Goal: Task Accomplishment & Management: Manage account settings

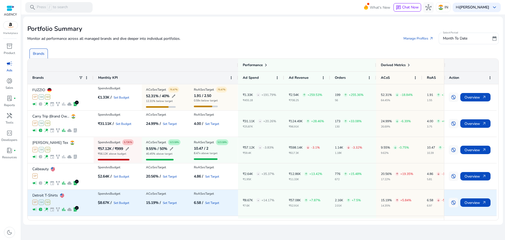
scroll to position [26, 0]
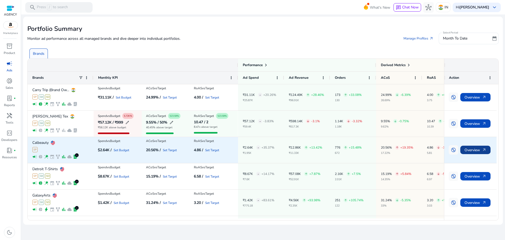
click at [483, 149] on span "arrow_outward" at bounding box center [484, 150] width 4 height 4
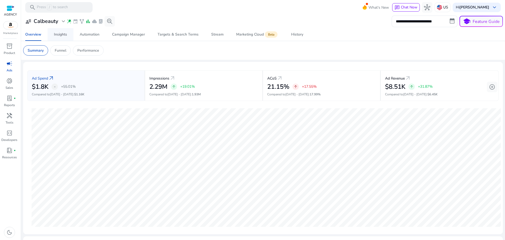
click at [66, 33] on div "Insights" at bounding box center [60, 35] width 13 height 4
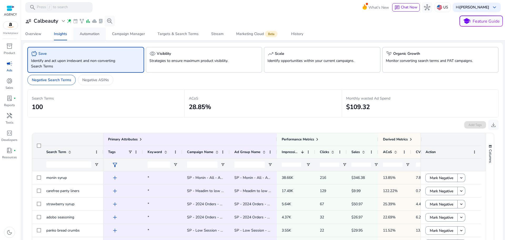
drag, startPoint x: 88, startPoint y: 33, endPoint x: 92, endPoint y: 29, distance: 5.0
click at [88, 32] on div "Automation" at bounding box center [90, 34] width 20 height 4
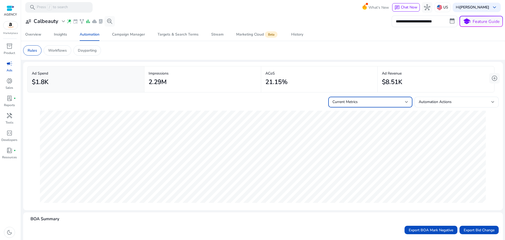
click at [405, 102] on div at bounding box center [406, 102] width 3 height 2
click at [371, 132] on mat-option "Current Metrics + Forecast" at bounding box center [368, 128] width 84 height 13
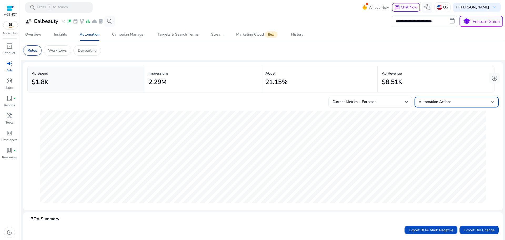
click at [434, 102] on span "Automation Actions" at bounding box center [435, 101] width 33 height 5
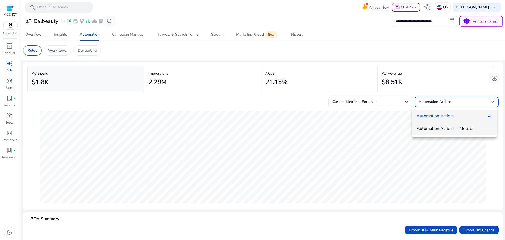
click at [429, 127] on span "Automation Actions + Metrics" at bounding box center [455, 128] width 76 height 6
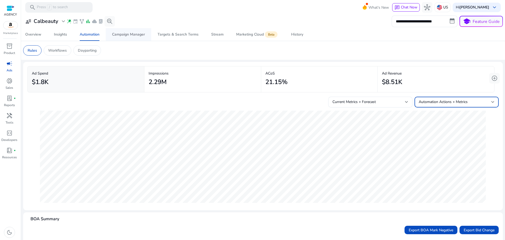
click at [135, 37] on span "Campaign Manager" at bounding box center [128, 34] width 33 height 13
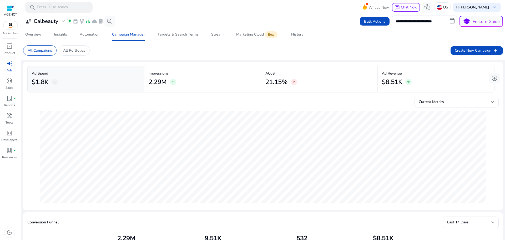
click at [441, 104] on div "Current Metrics" at bounding box center [457, 102] width 76 height 11
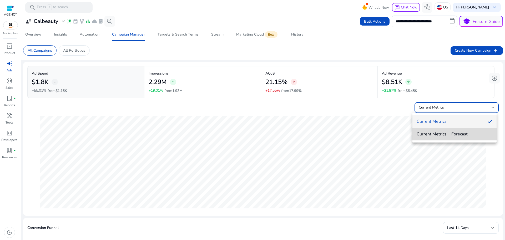
click at [443, 132] on span "Current Metrics + Forecast" at bounding box center [455, 134] width 76 height 6
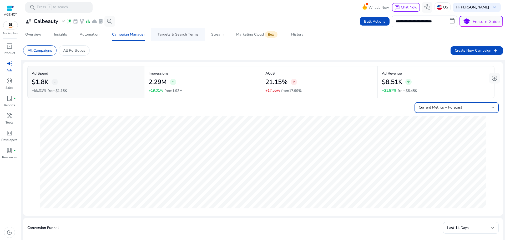
click at [192, 36] on div "Targets & Search Terms" at bounding box center [178, 35] width 41 height 4
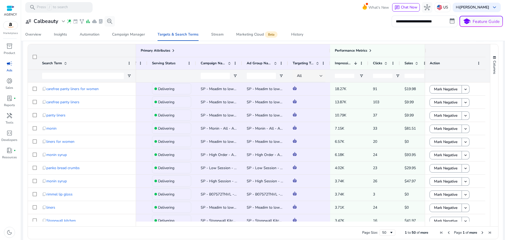
scroll to position [0, 49]
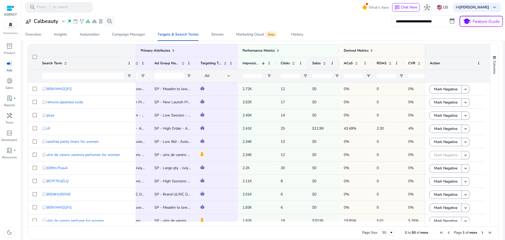
click at [322, 64] on span at bounding box center [324, 63] width 6 height 4
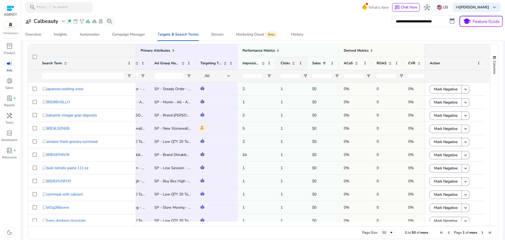
click at [291, 65] on span at bounding box center [293, 63] width 4 height 4
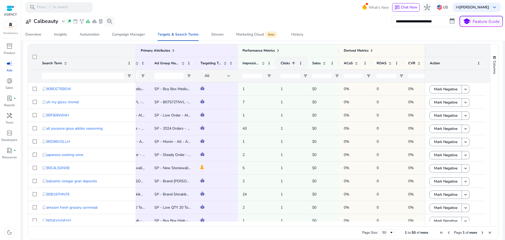
click at [294, 65] on span at bounding box center [293, 63] width 4 height 4
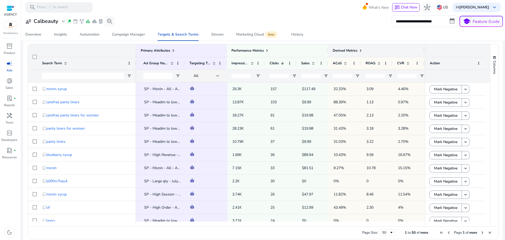
click at [361, 51] on span at bounding box center [360, 50] width 4 height 4
click at [361, 51] on span at bounding box center [359, 50] width 4 height 4
click at [361, 51] on span at bounding box center [360, 50] width 4 height 4
click at [300, 50] on div "Performance Metrics" at bounding box center [276, 50] width 92 height 7
click at [261, 49] on span "Performance Metrics" at bounding box center [246, 50] width 32 height 5
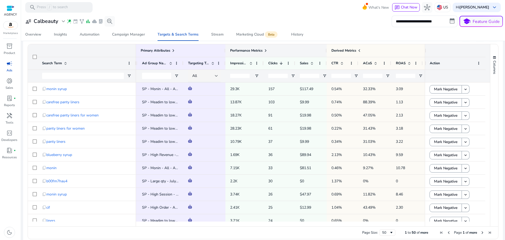
click at [267, 49] on span at bounding box center [266, 50] width 4 height 4
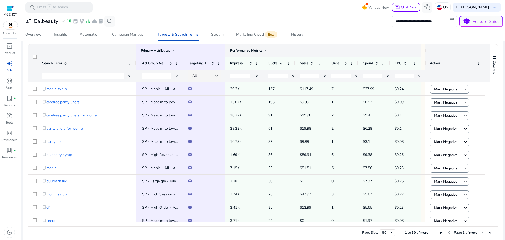
click at [309, 50] on div "Performance Metrics" at bounding box center [323, 50] width 186 height 7
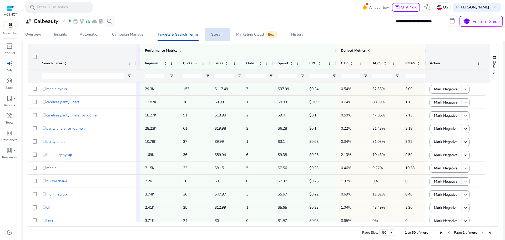
click at [216, 39] on span "Stream" at bounding box center [217, 34] width 12 height 13
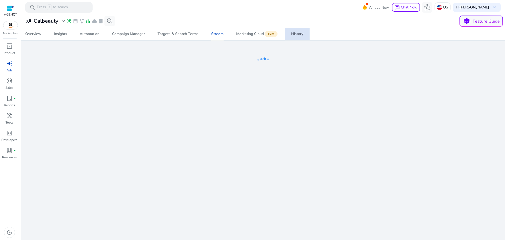
click at [295, 35] on div "History" at bounding box center [297, 34] width 12 height 4
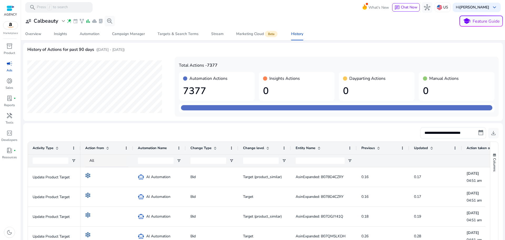
click at [174, 102] on div "Date: [DATE] Day: Wed Total: 1024 Manual: 0 Automation: 1024 Dayparting: 0 Insi…" at bounding box center [262, 87] width 471 height 60
click at [9, 64] on span "campaign" at bounding box center [9, 63] width 6 height 6
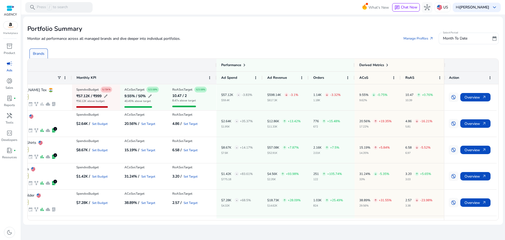
scroll to position [0, 29]
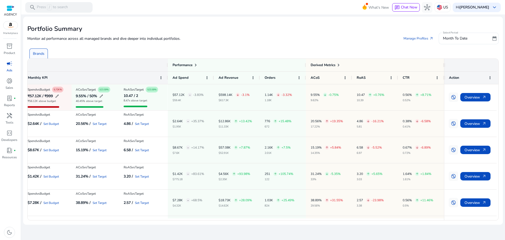
drag, startPoint x: 345, startPoint y: 220, endPoint x: 293, endPoint y: 218, distance: 52.6
click at [271, 220] on mat-card "Portfolio Summary Monitor ad performance across all managed brands and dive dee…" at bounding box center [263, 121] width 480 height 208
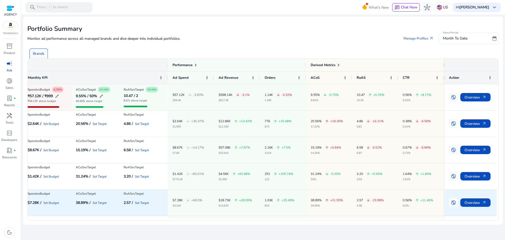
click at [322, 211] on div "38.89% arrow_upward +31.55% 29.56%" at bounding box center [329, 203] width 37 height 26
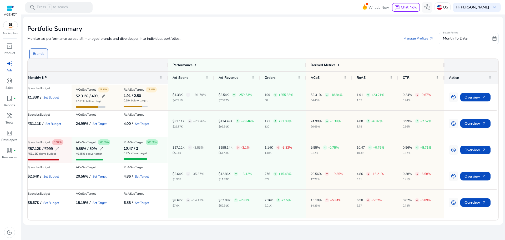
click at [8, 7] on div at bounding box center [11, 8] width 8 height 6
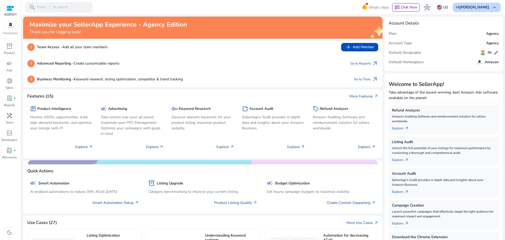
click at [480, 7] on b "[PERSON_NAME]" at bounding box center [474, 7] width 30 height 5
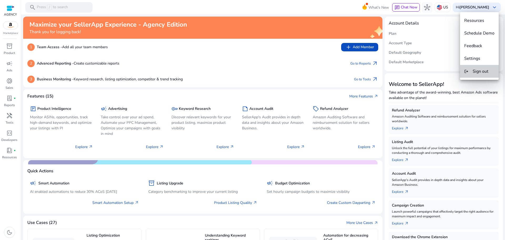
click at [481, 73] on span "Sign out" at bounding box center [481, 71] width 16 height 6
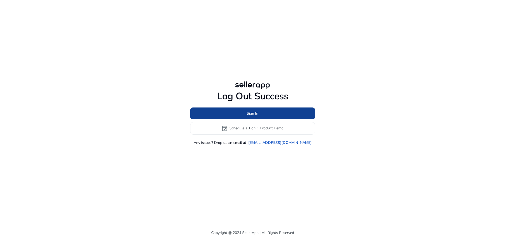
click at [251, 113] on span "Sign In" at bounding box center [253, 113] width 12 height 6
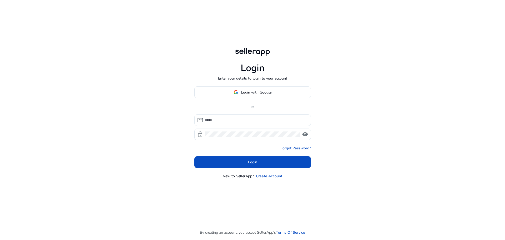
type input "**********"
click at [238, 121] on input "**********" at bounding box center [256, 120] width 102 height 6
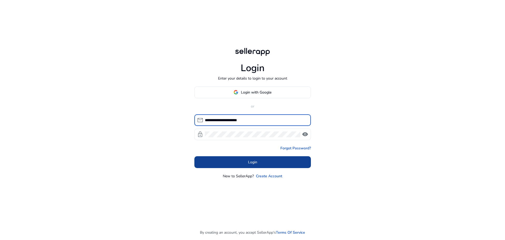
click at [250, 156] on span at bounding box center [252, 161] width 117 height 13
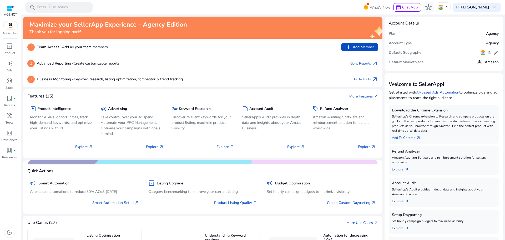
click at [476, 207] on div "Download the Chrome Extension SellerApp's Chrome extension to Research and comp…" at bounding box center [444, 187] width 110 height 165
click at [11, 196] on div "inventory_2 Product campaign Ads donut_small Sales lab_profile fiber_manual_rec…" at bounding box center [10, 141] width 21 height 198
